Goal: Task Accomplishment & Management: Complete application form

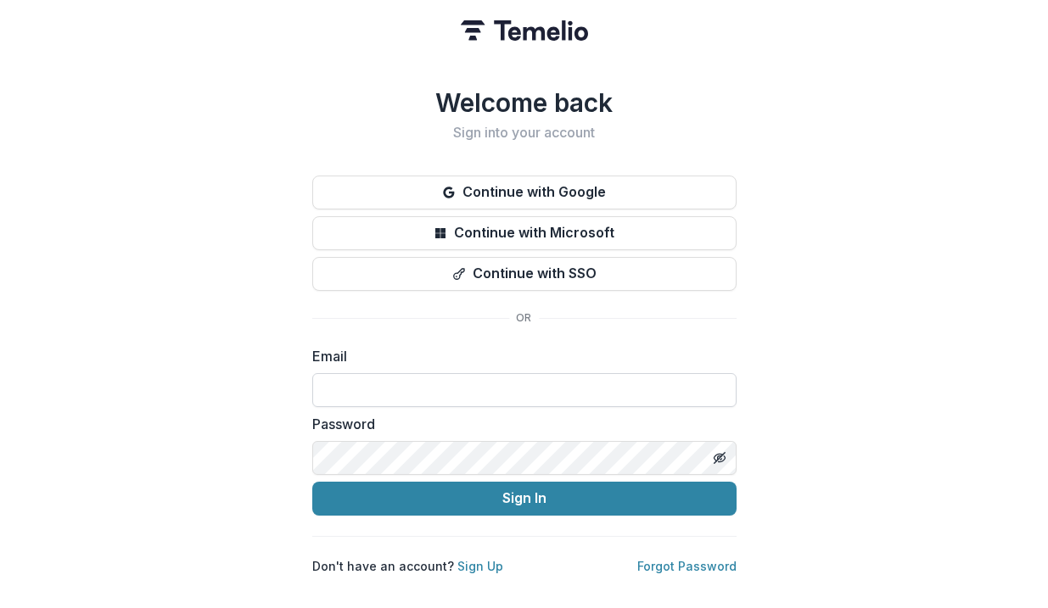
click at [468, 378] on input at bounding box center [524, 390] width 424 height 34
paste input "**********"
type input "**********"
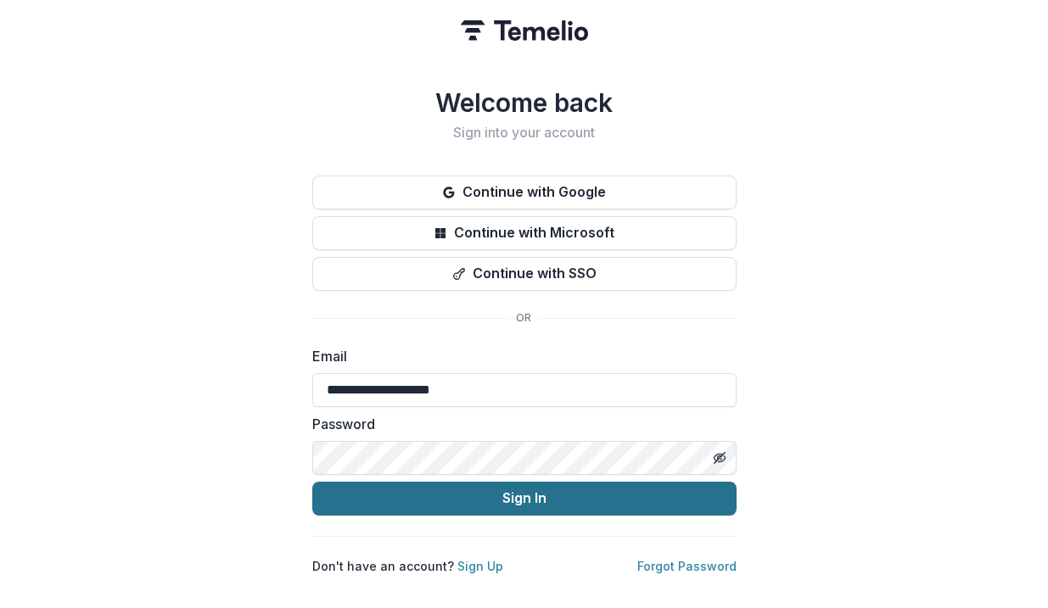
click at [529, 499] on button "Sign In" at bounding box center [524, 499] width 424 height 34
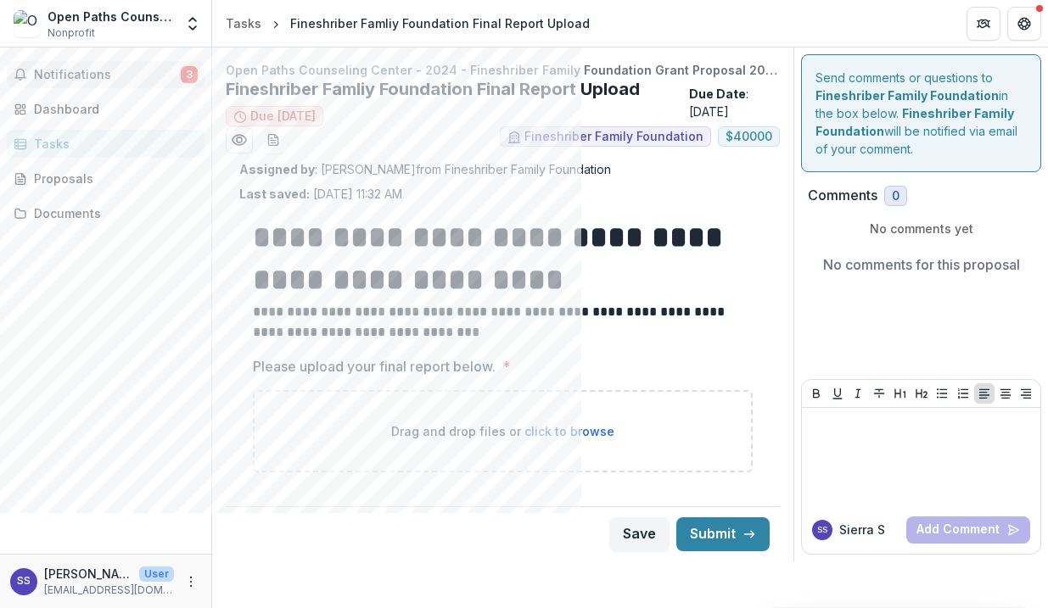
click at [132, 73] on span "Notifications" at bounding box center [107, 75] width 147 height 14
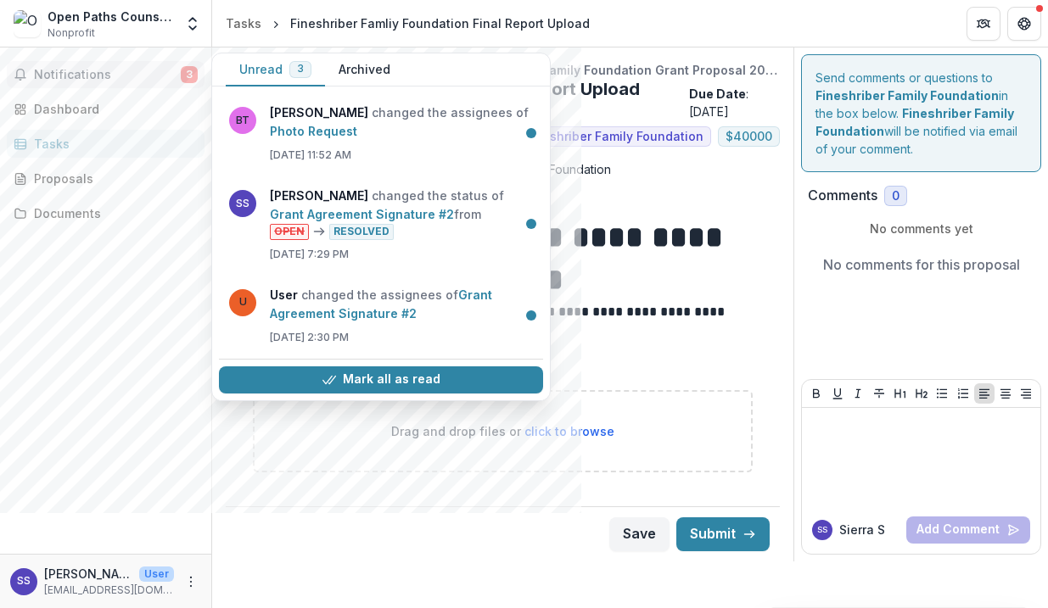
click at [139, 324] on div "Notifications 3 Unread 3 Archived BT [PERSON_NAME] changed the assignees of Pho…" at bounding box center [105, 301] width 211 height 507
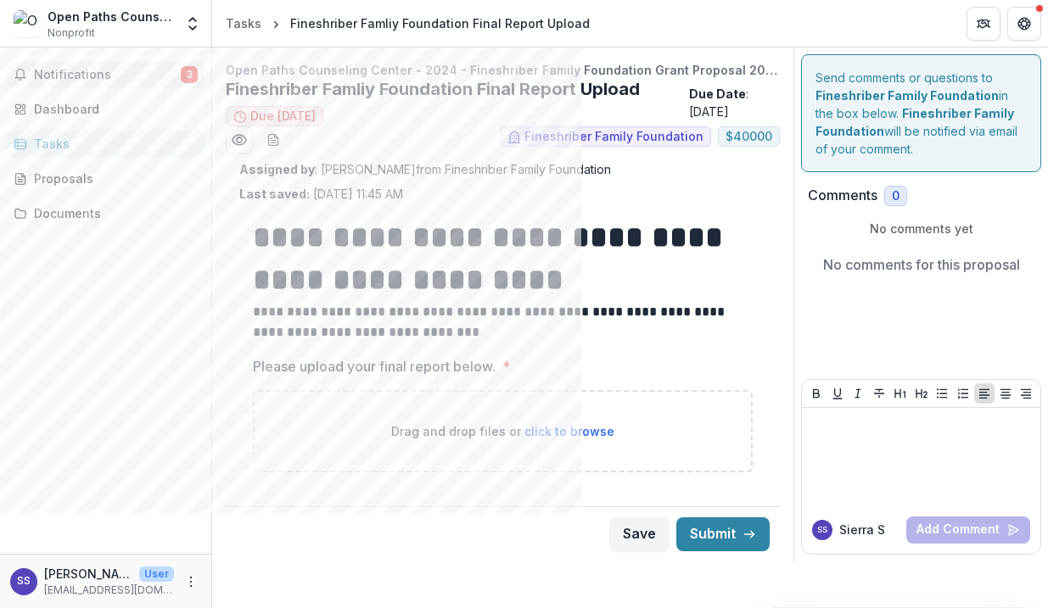
click at [80, 77] on span "Notifications" at bounding box center [107, 75] width 147 height 14
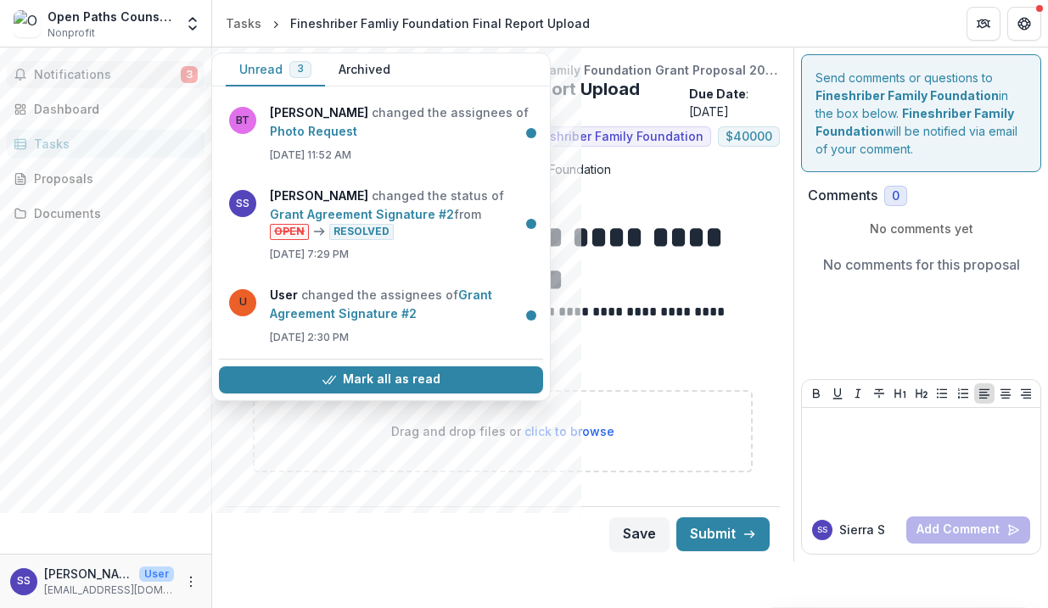
click at [92, 285] on div "Notifications 3 Unread 3 Archived BT [PERSON_NAME] changed the assignees of Pho…" at bounding box center [105, 301] width 211 height 507
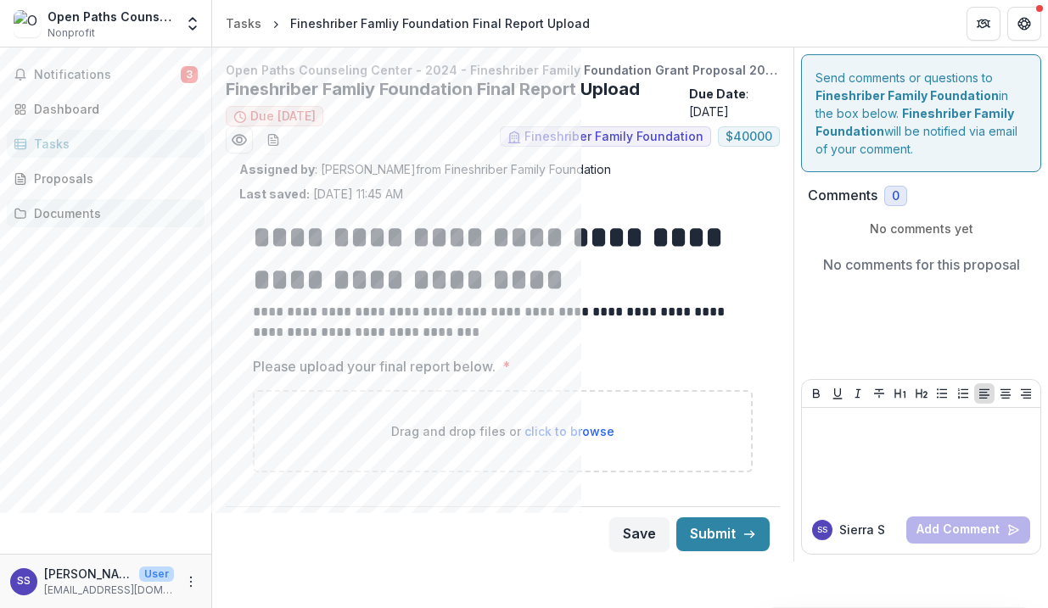
click at [89, 216] on div "Documents" at bounding box center [112, 213] width 157 height 18
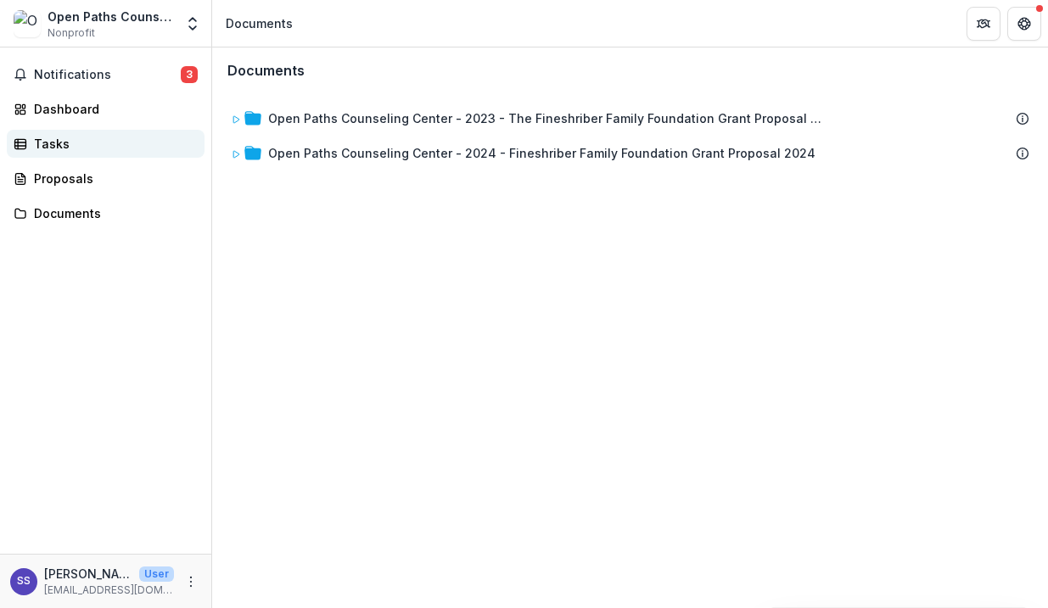
click at [78, 147] on div "Tasks" at bounding box center [112, 144] width 157 height 18
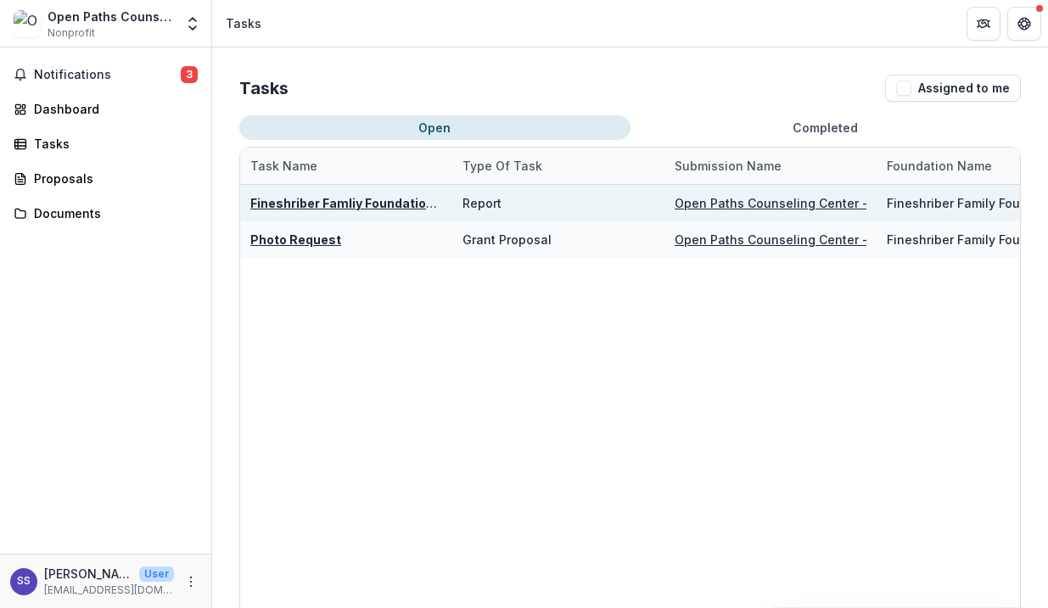
click at [339, 206] on u "Fineshriber Famliy Foundation Final Report Upload" at bounding box center [402, 203] width 304 height 14
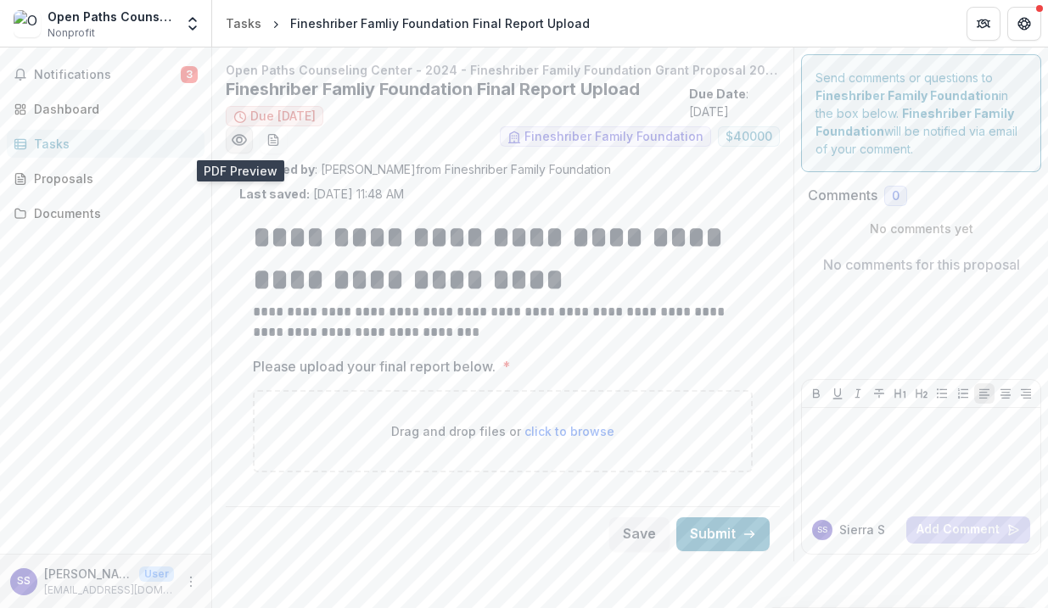
click at [244, 137] on icon "Preview e6f20e4f-737a-4fc3-ba43-e00f579b903d.pdf" at bounding box center [239, 140] width 14 height 10
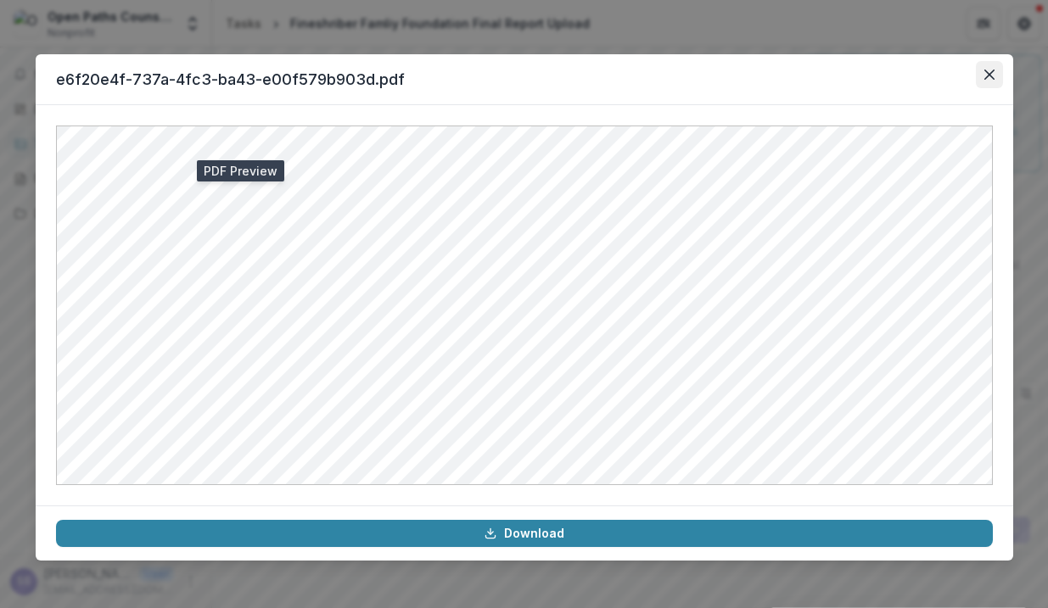
click at [986, 68] on button "Close" at bounding box center [989, 74] width 27 height 27
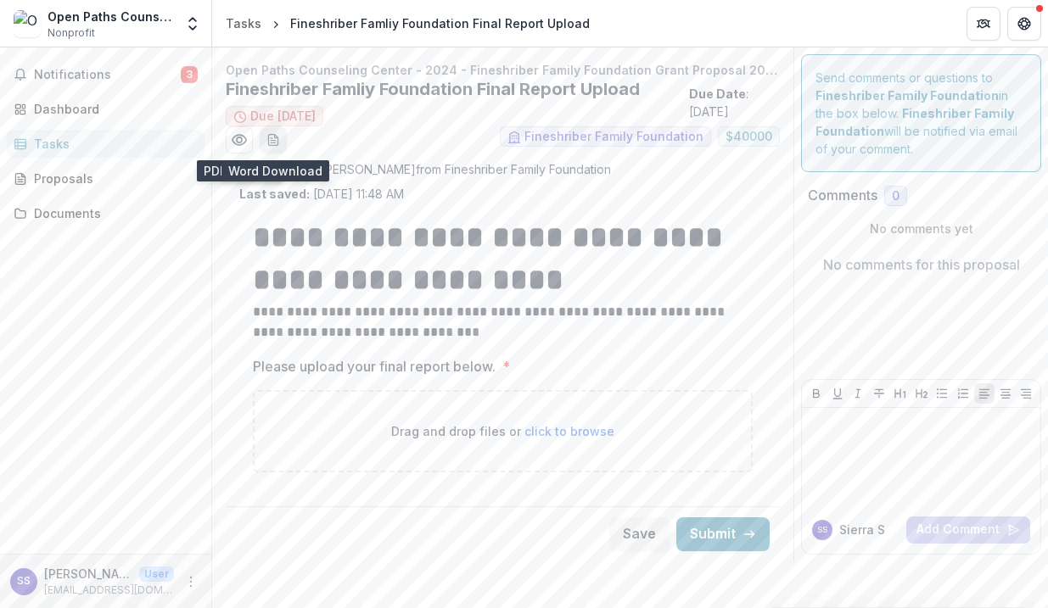
click at [277, 146] on icon "download-word-button" at bounding box center [273, 140] width 14 height 14
click at [48, 180] on div "Proposals" at bounding box center [112, 179] width 157 height 18
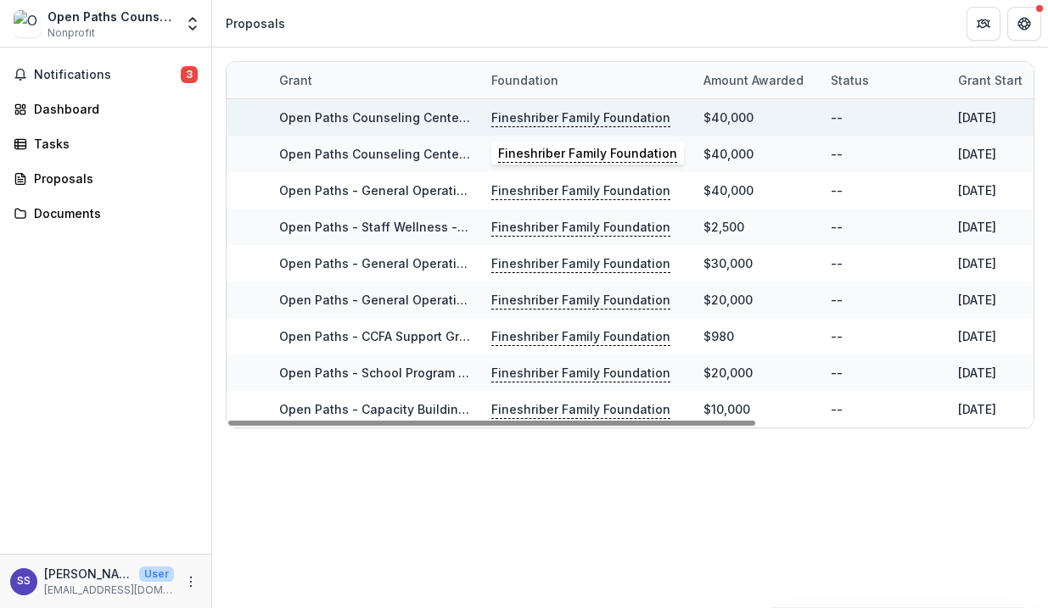
click at [529, 118] on p "Fineshriber Family Foundation" at bounding box center [580, 118] width 179 height 19
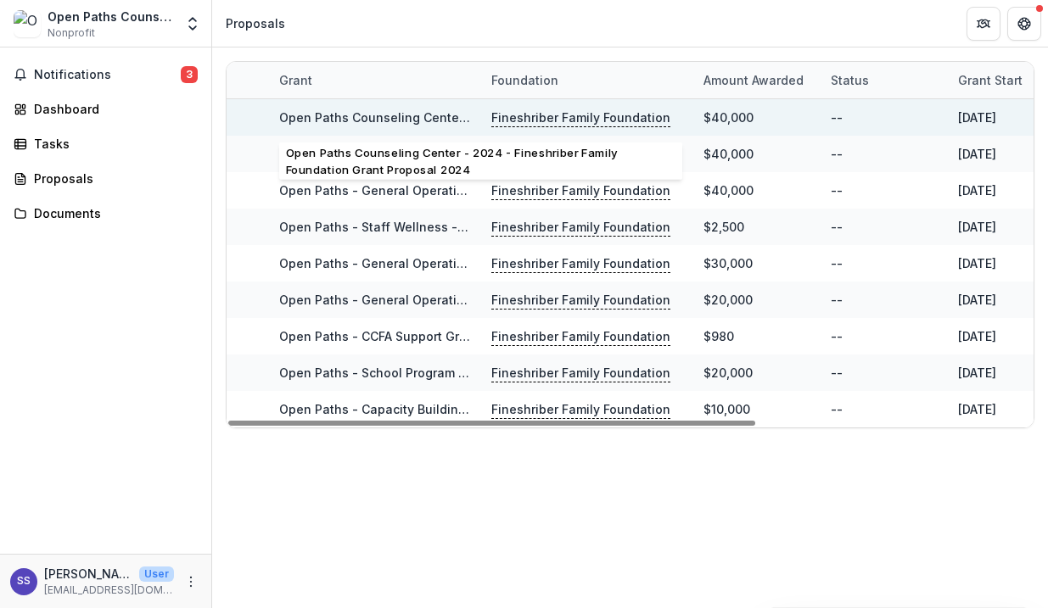
click at [412, 115] on link "Open Paths Counseling Center - 2024 - Fineshriber Family Foundation Grant Propo…" at bounding box center [552, 117] width 547 height 14
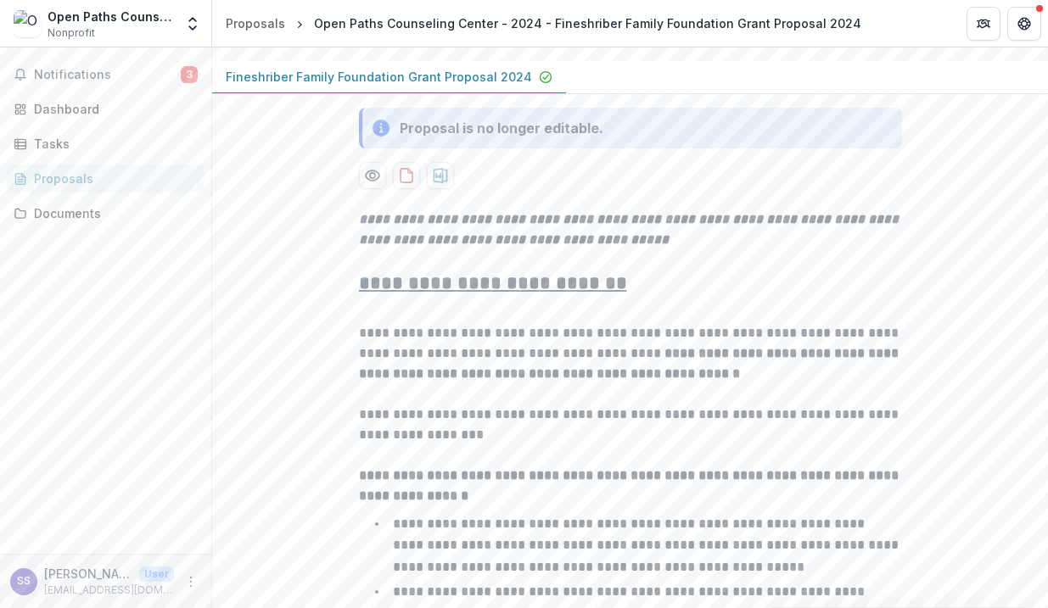
scroll to position [356, 0]
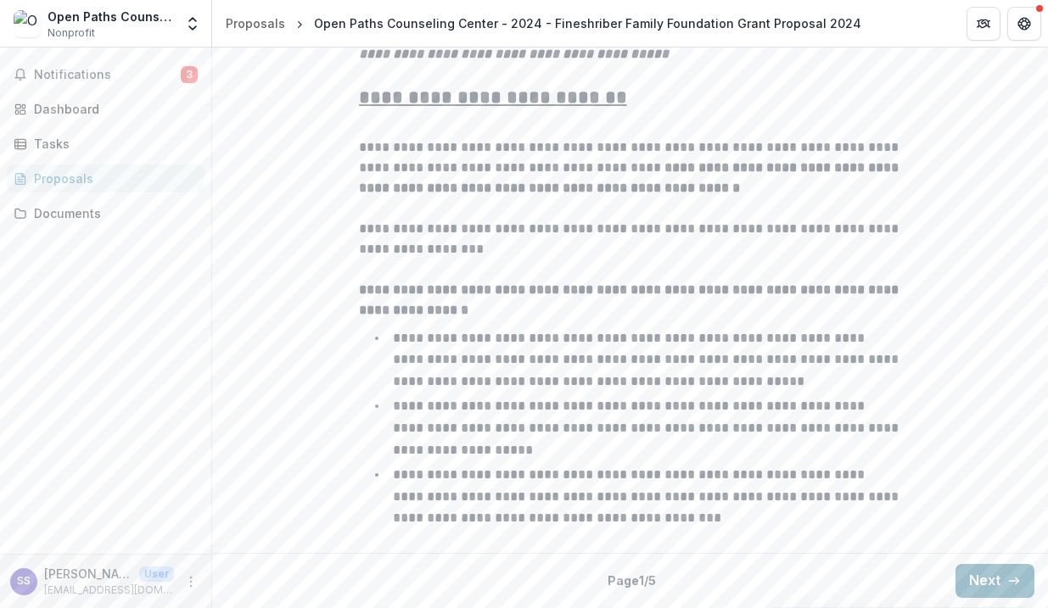
click at [986, 586] on button "Next" at bounding box center [994, 581] width 79 height 34
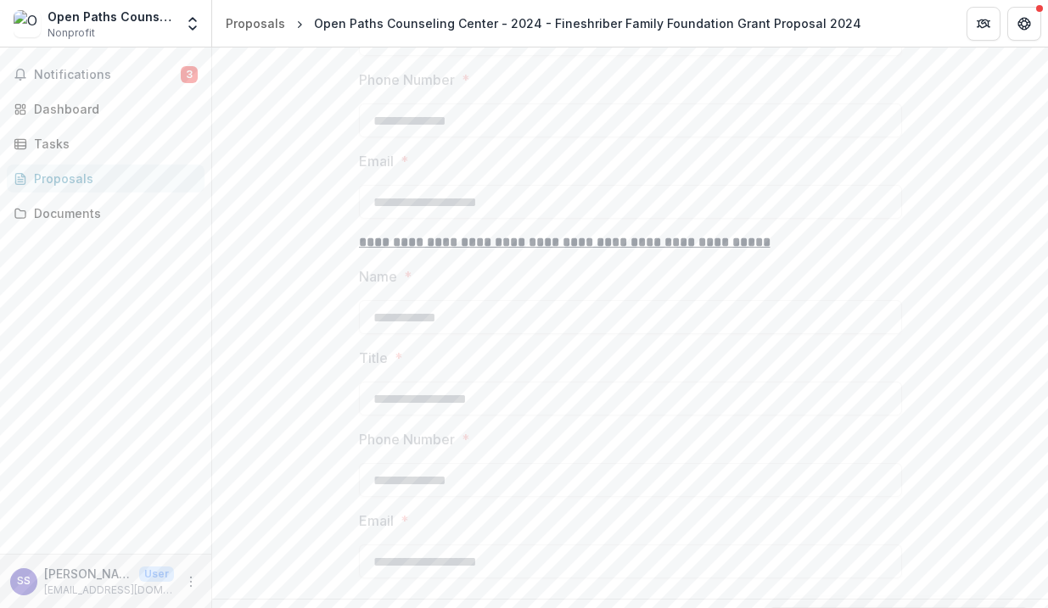
scroll to position [1116, 0]
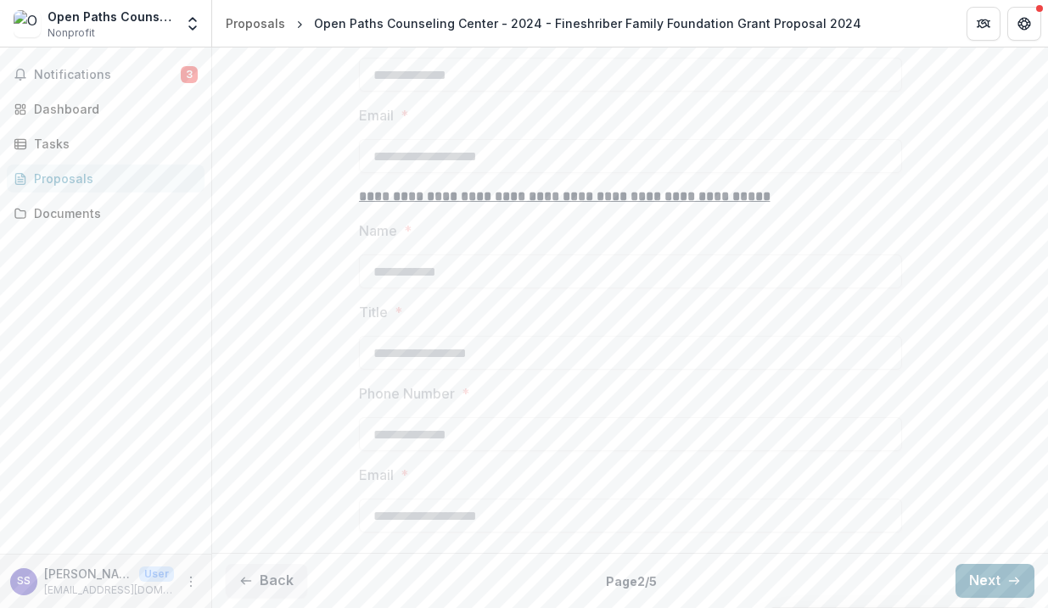
click at [983, 568] on button "Next" at bounding box center [994, 581] width 79 height 34
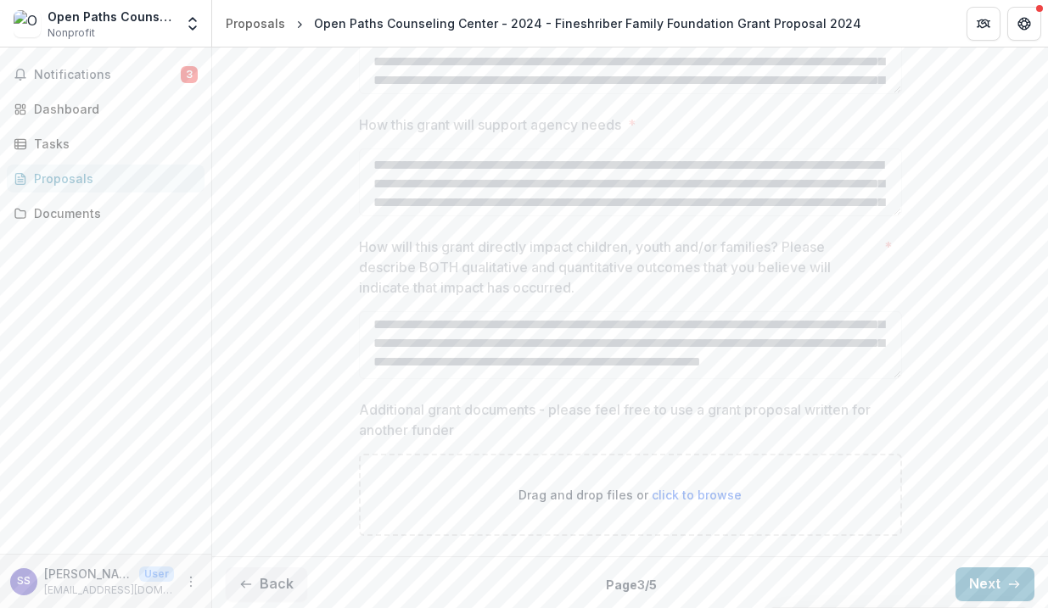
scroll to position [445, 0]
click at [964, 574] on button "Next" at bounding box center [994, 581] width 79 height 34
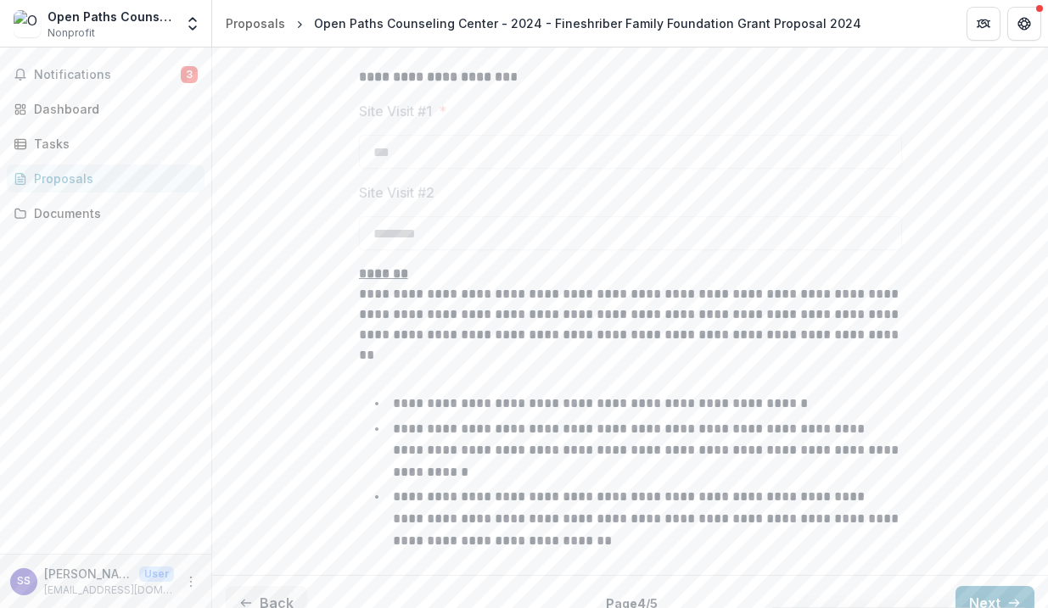
scroll to position [726, 0]
click at [981, 586] on button "Next" at bounding box center [994, 603] width 79 height 34
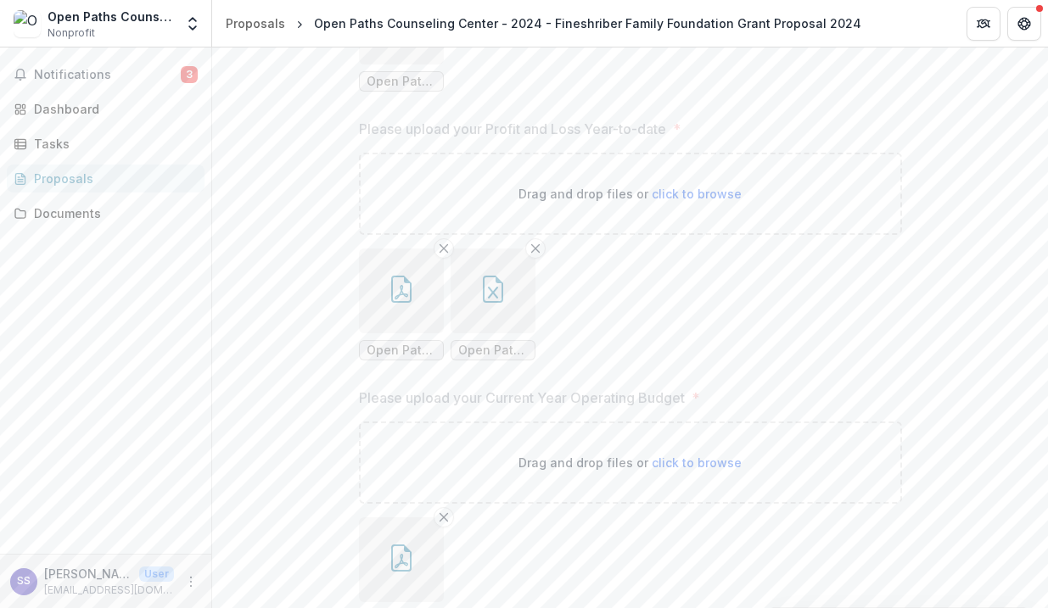
scroll to position [1487, 0]
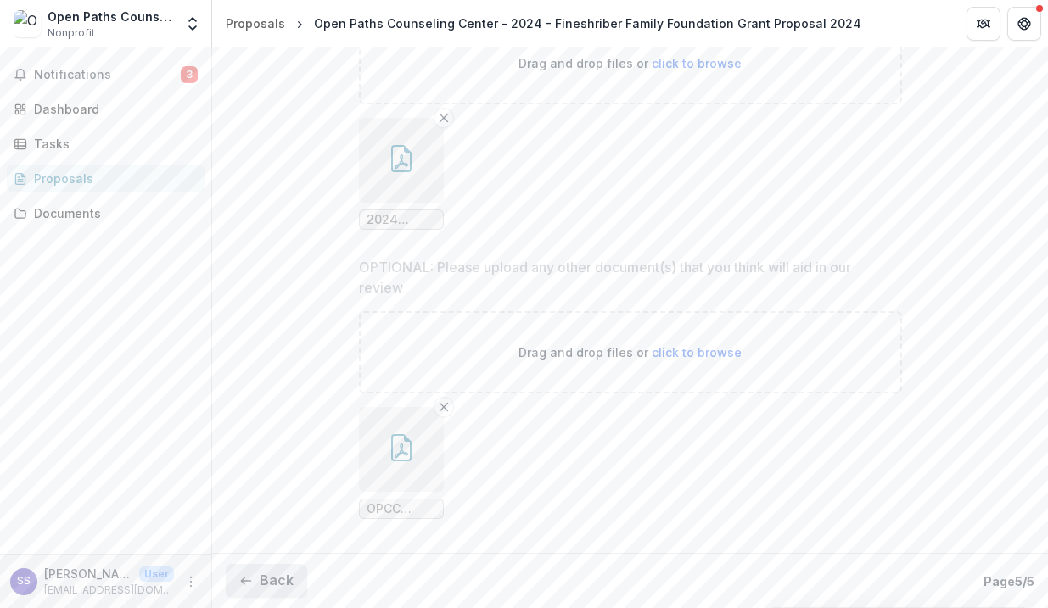
click at [276, 572] on button "Back" at bounding box center [266, 581] width 81 height 34
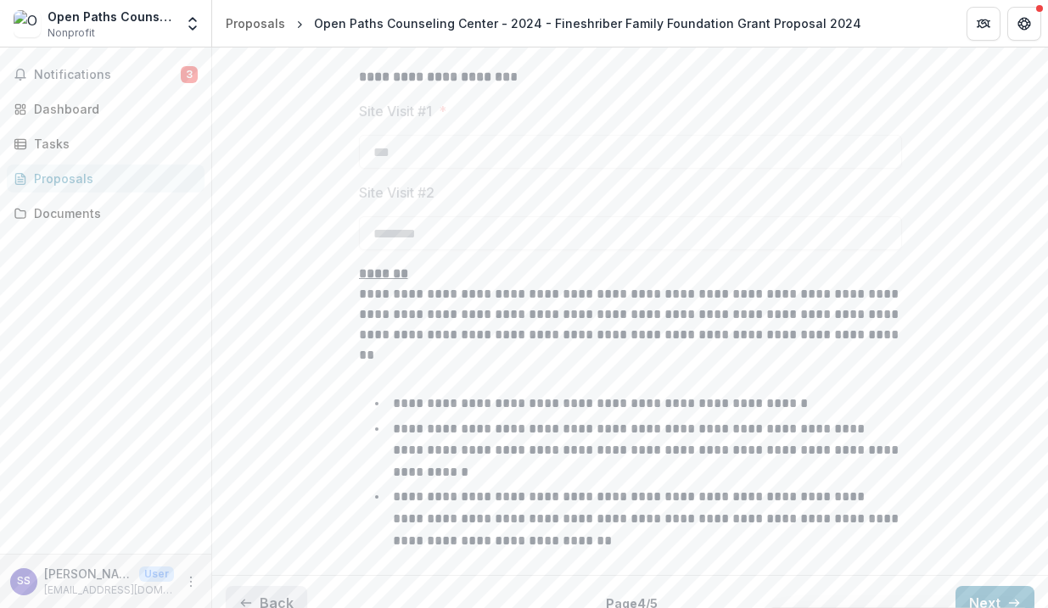
click at [276, 586] on button "Back" at bounding box center [266, 603] width 81 height 34
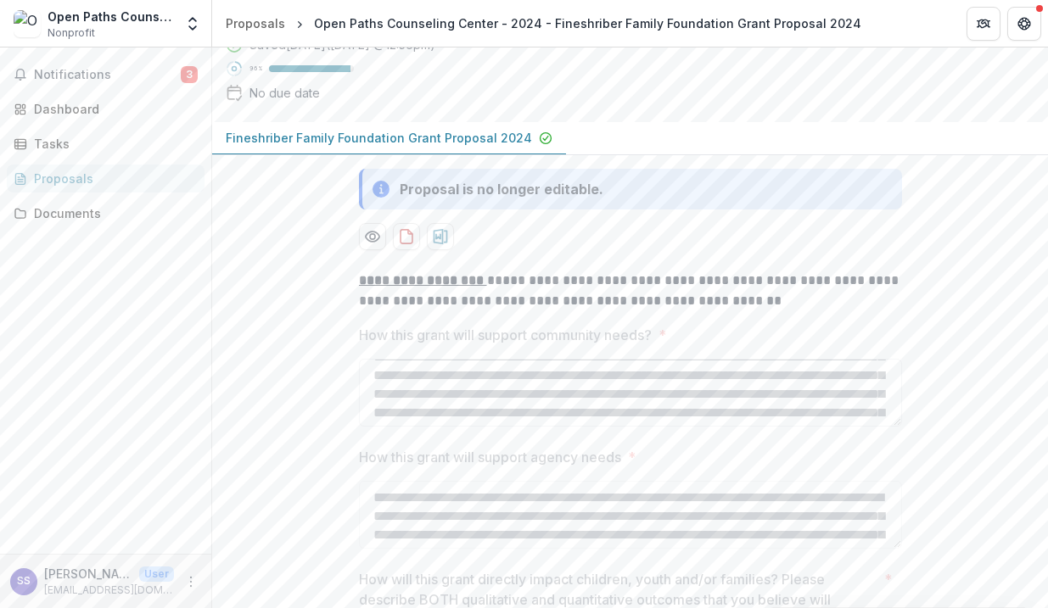
scroll to position [58, 0]
click at [104, 209] on div "Documents" at bounding box center [112, 213] width 157 height 18
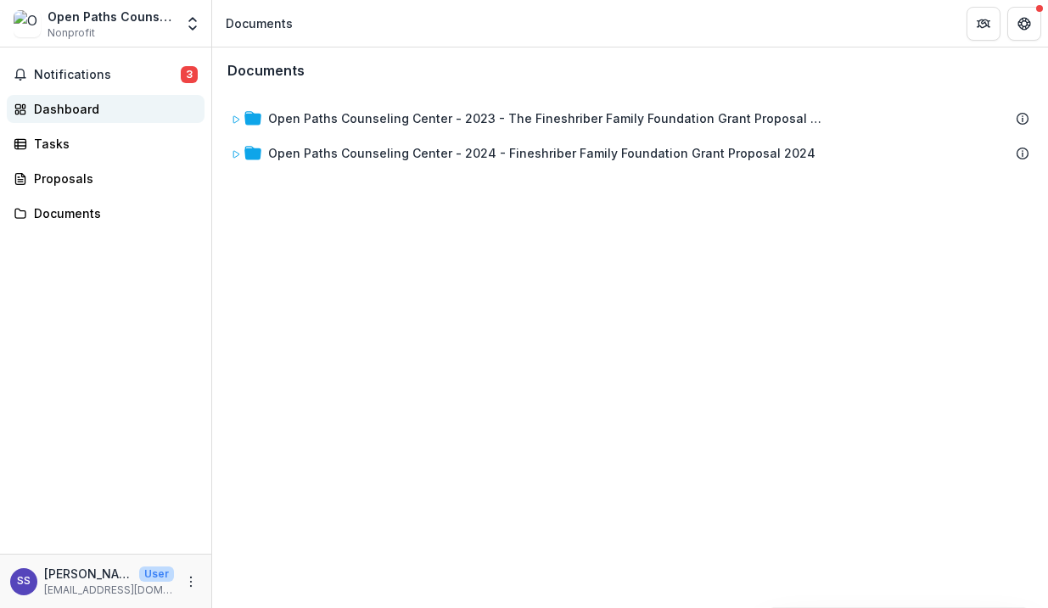
click at [92, 108] on div "Dashboard" at bounding box center [112, 109] width 157 height 18
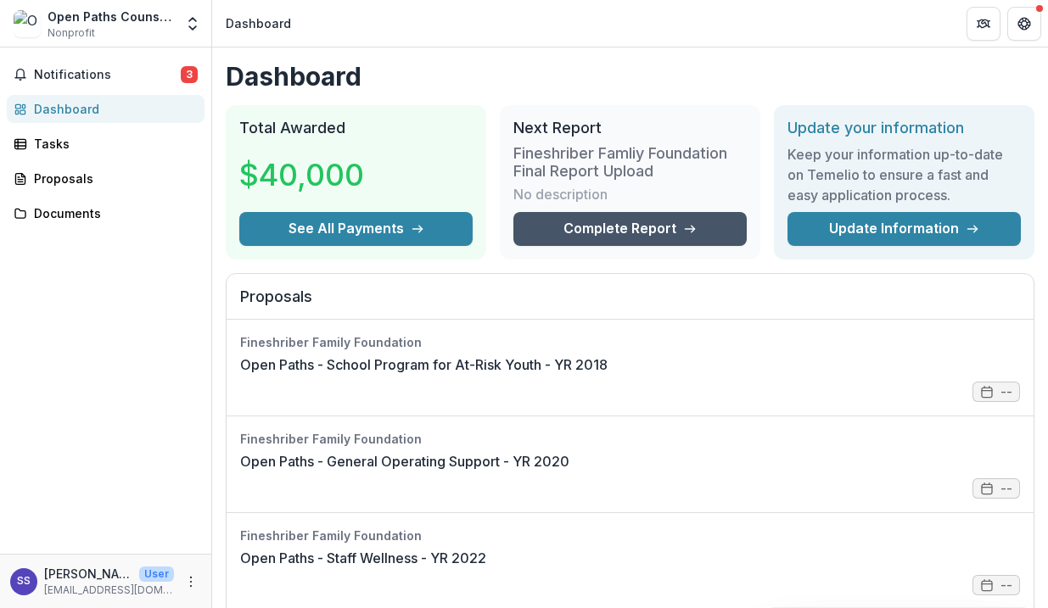
click at [583, 240] on link "Complete Report" at bounding box center [629, 229] width 233 height 34
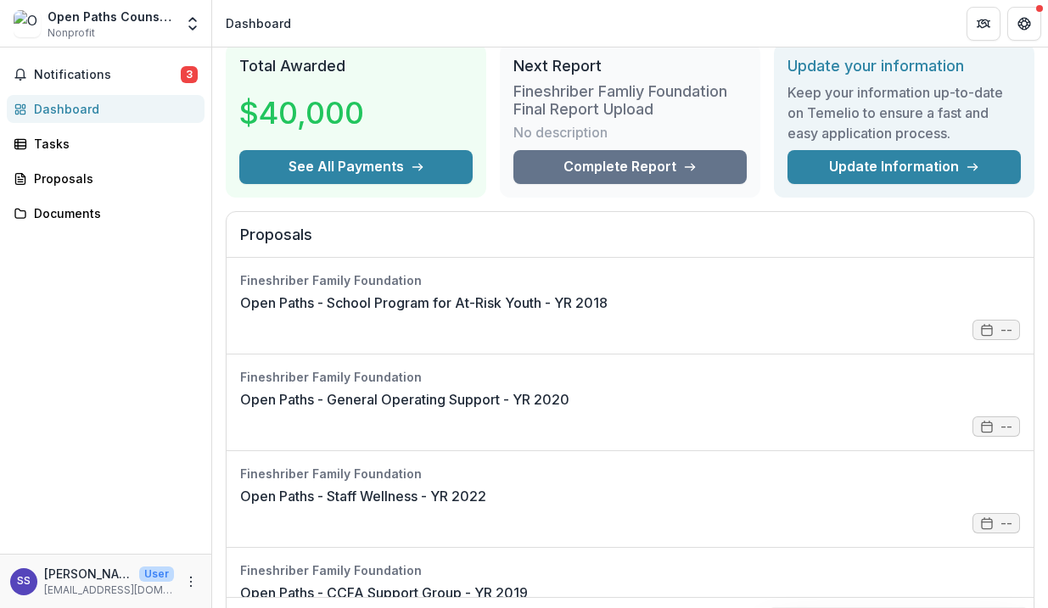
scroll to position [73, 0]
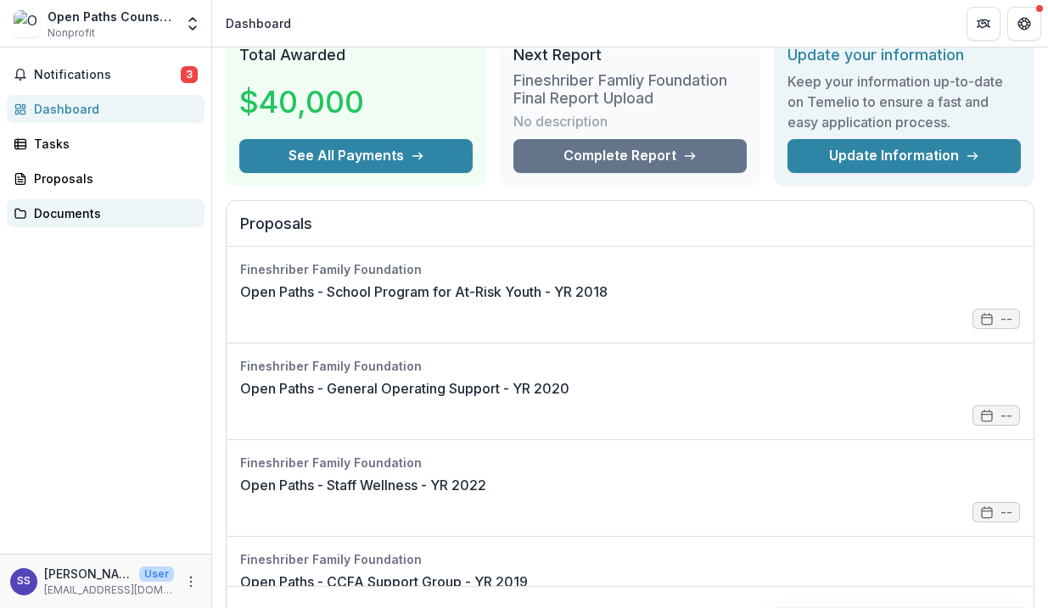
click at [127, 205] on div "Documents" at bounding box center [112, 213] width 157 height 18
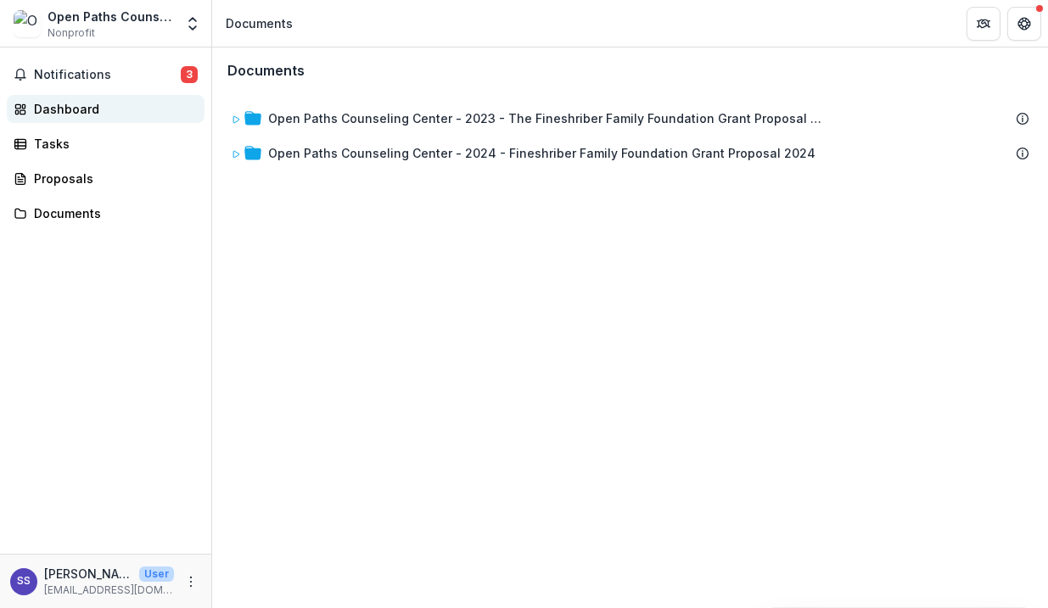
click at [92, 109] on div "Dashboard" at bounding box center [112, 109] width 157 height 18
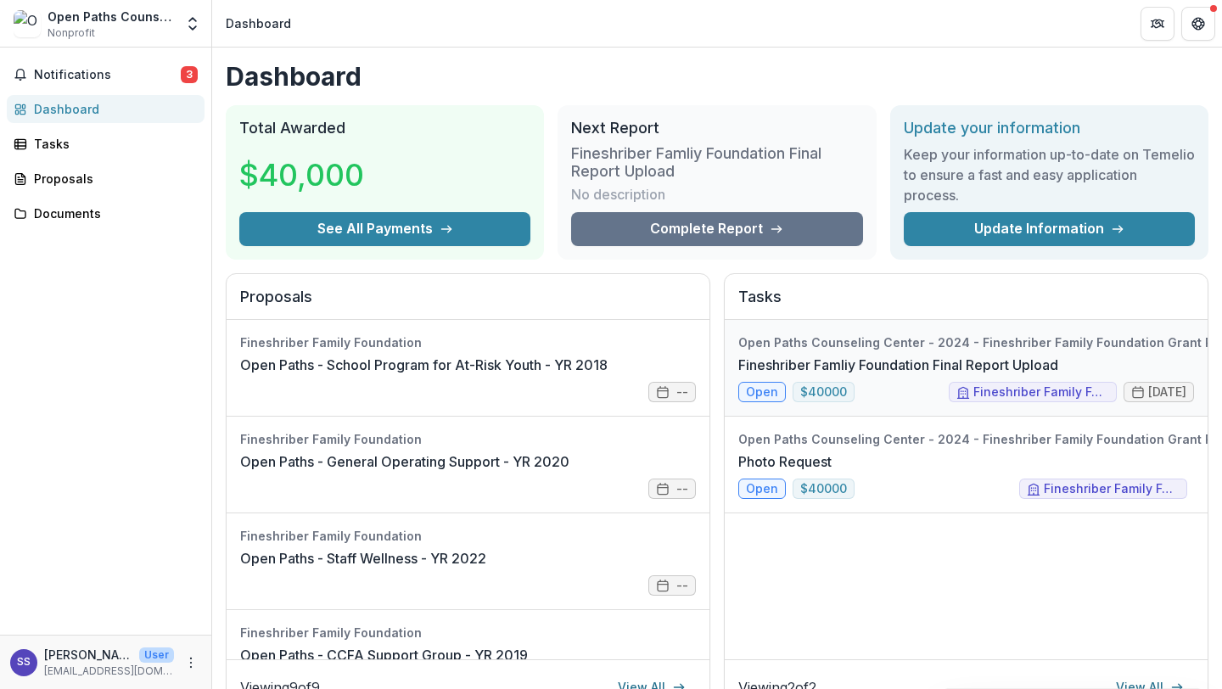
click at [904, 375] on link "Fineshriber Famliy Foundation Final Report Upload" at bounding box center [898, 365] width 320 height 20
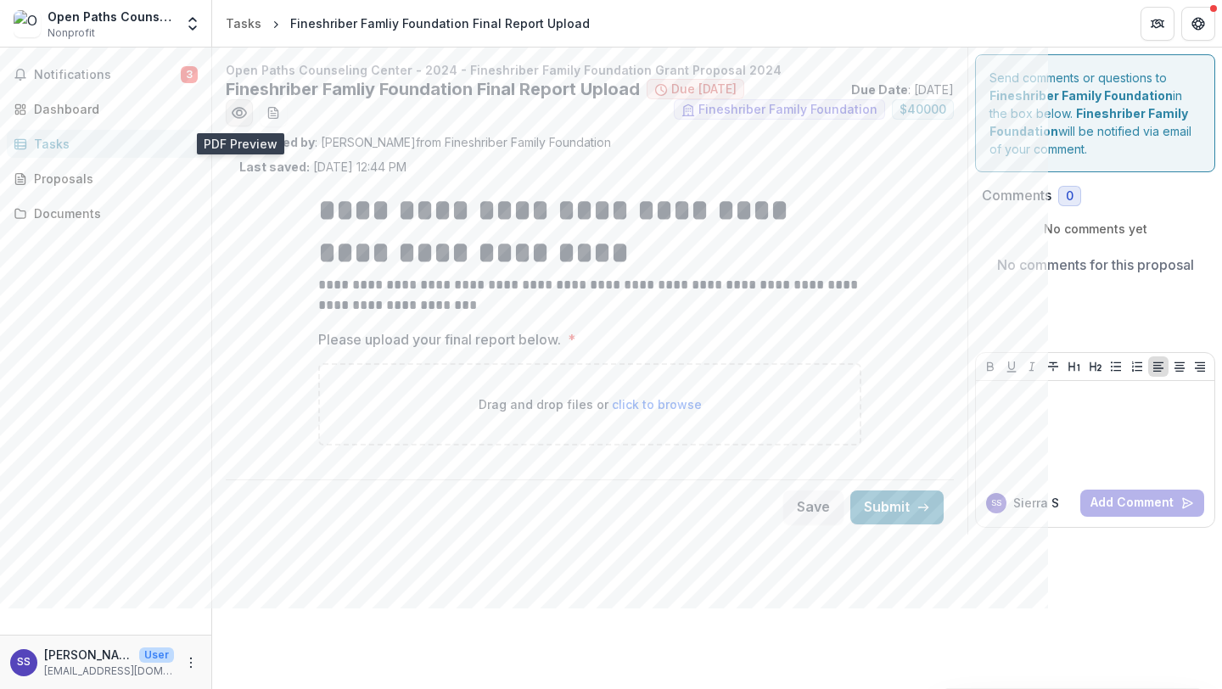
click at [230, 109] on button "Preview e6f20e4f-737a-4fc3-ba43-e00f579b903d.pdf" at bounding box center [239, 112] width 27 height 27
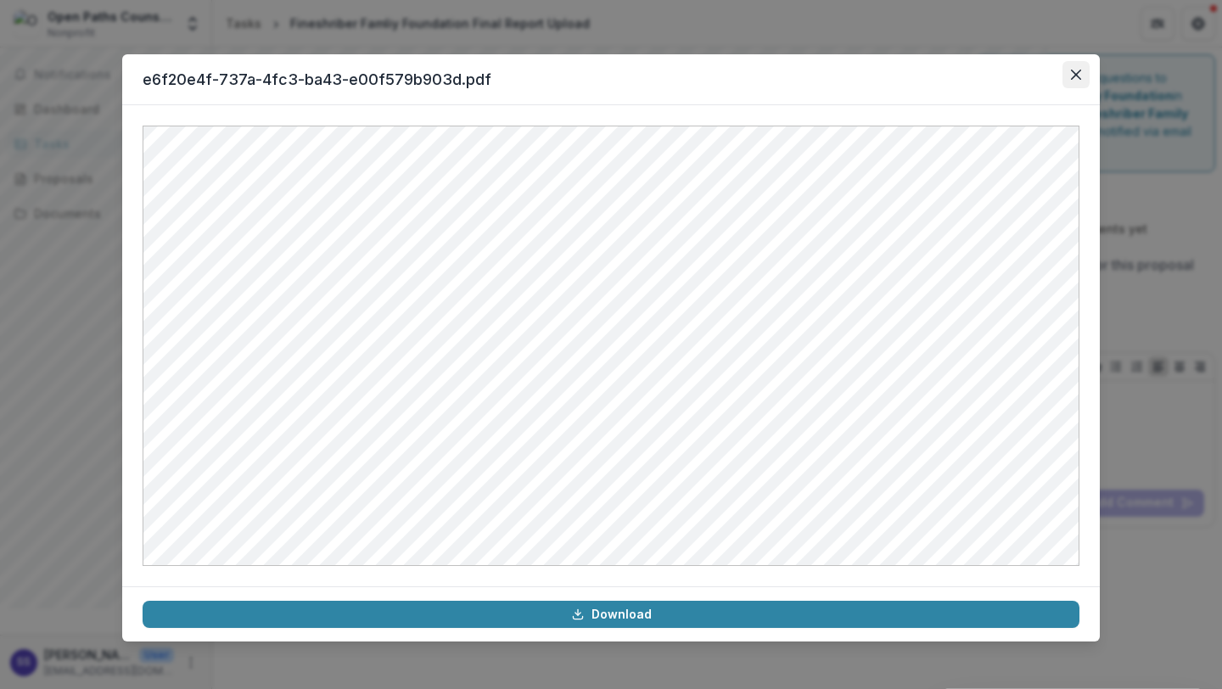
click at [1047, 74] on icon "Close" at bounding box center [1076, 75] width 10 height 10
